Goal: Information Seeking & Learning: Learn about a topic

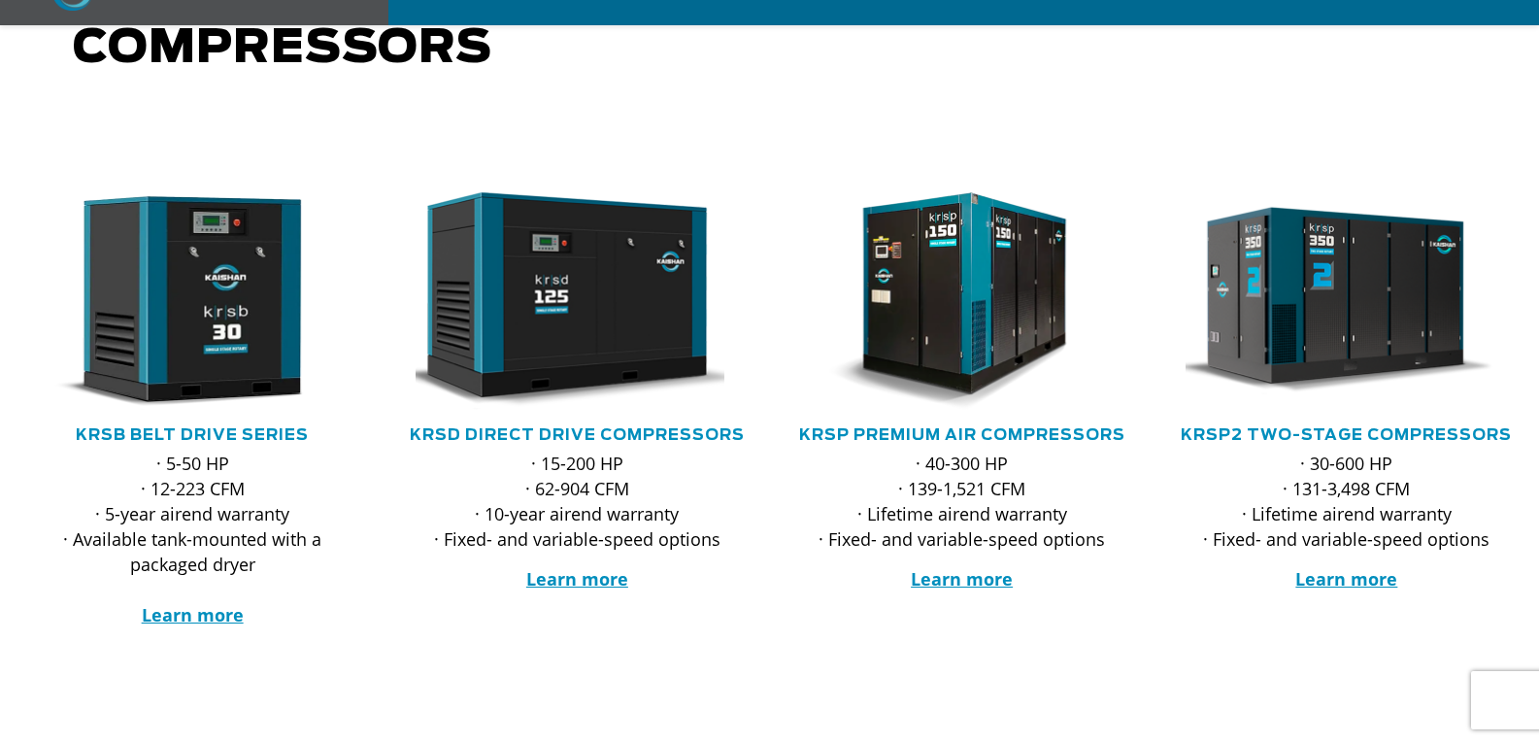
scroll to position [291, 0]
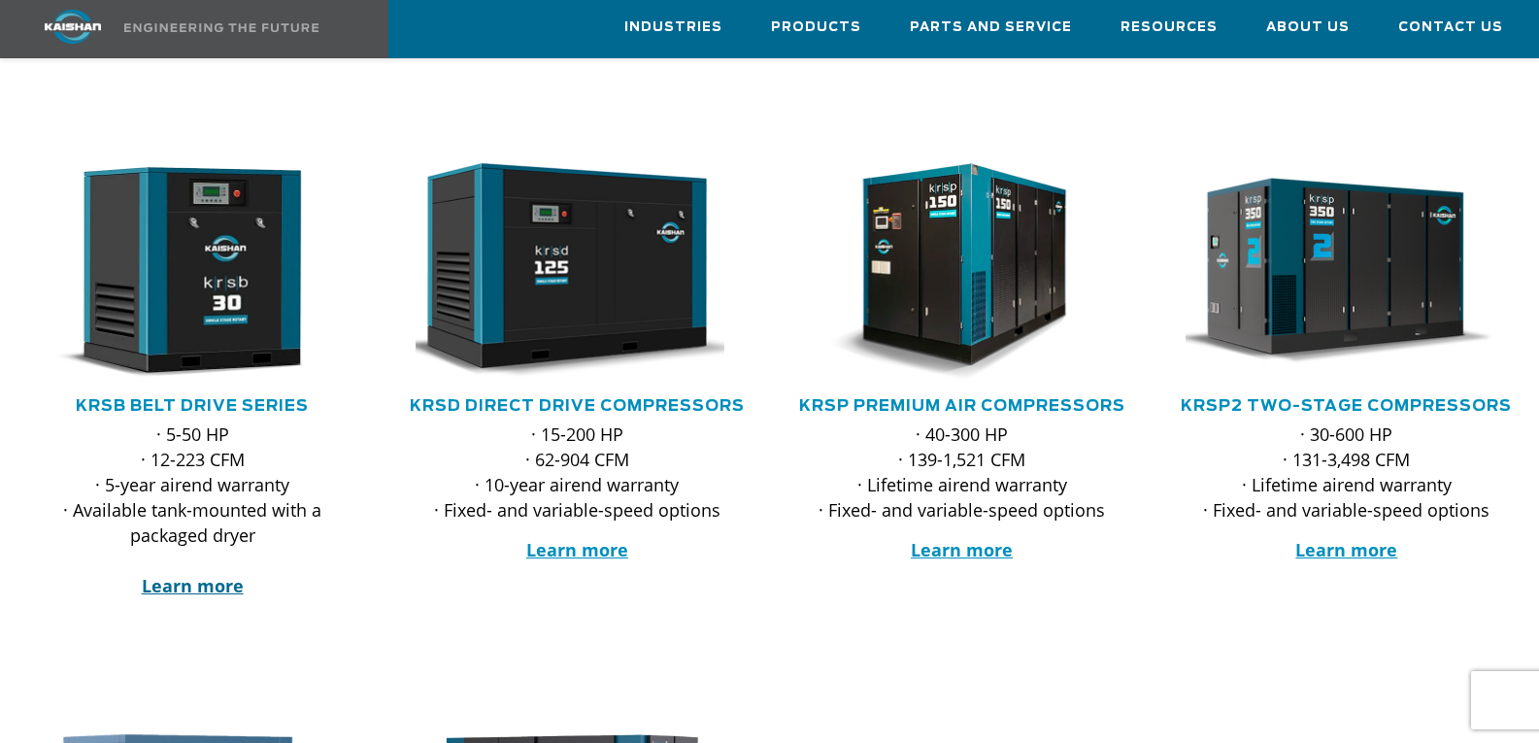
click at [229, 574] on strong "Learn more" at bounding box center [193, 585] width 102 height 23
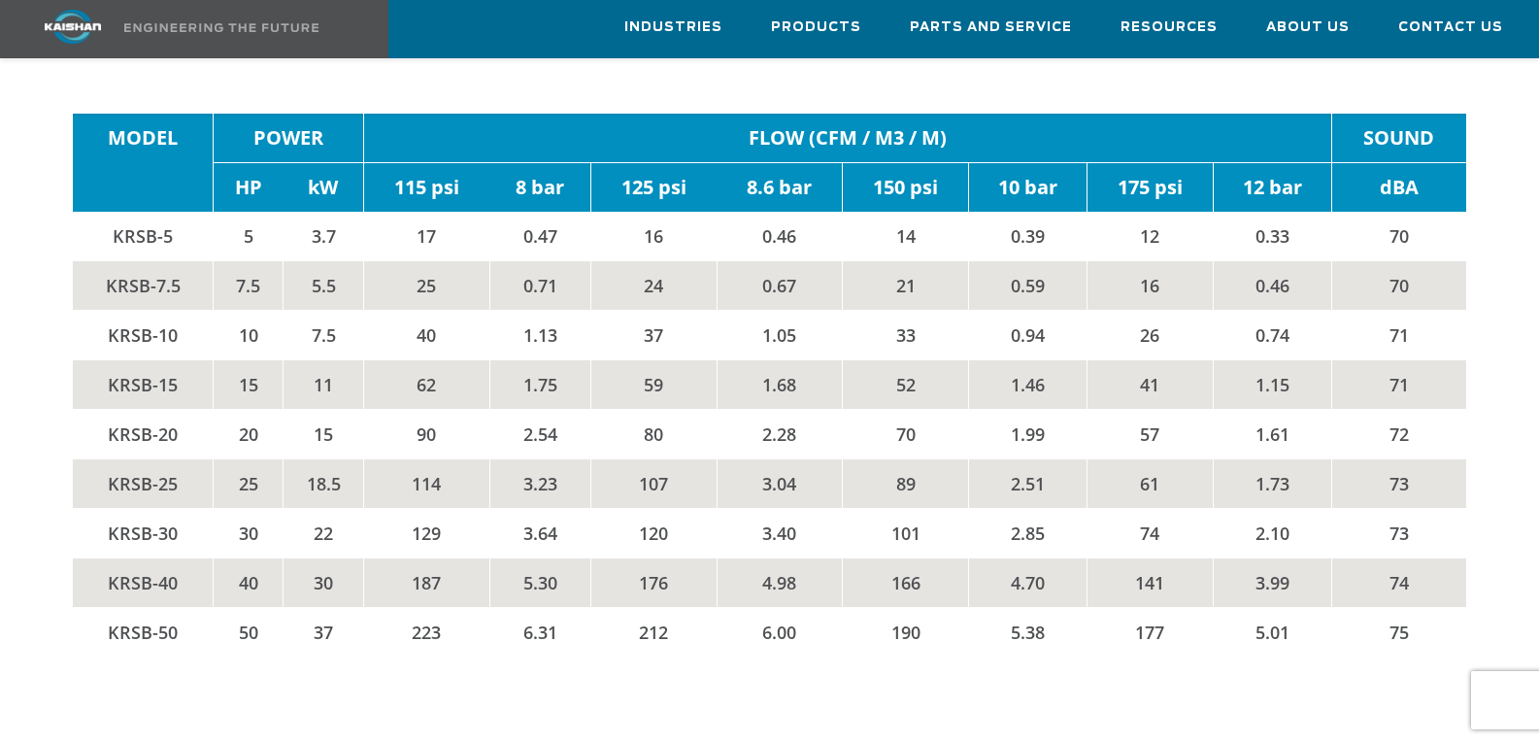
scroll to position [3106, 0]
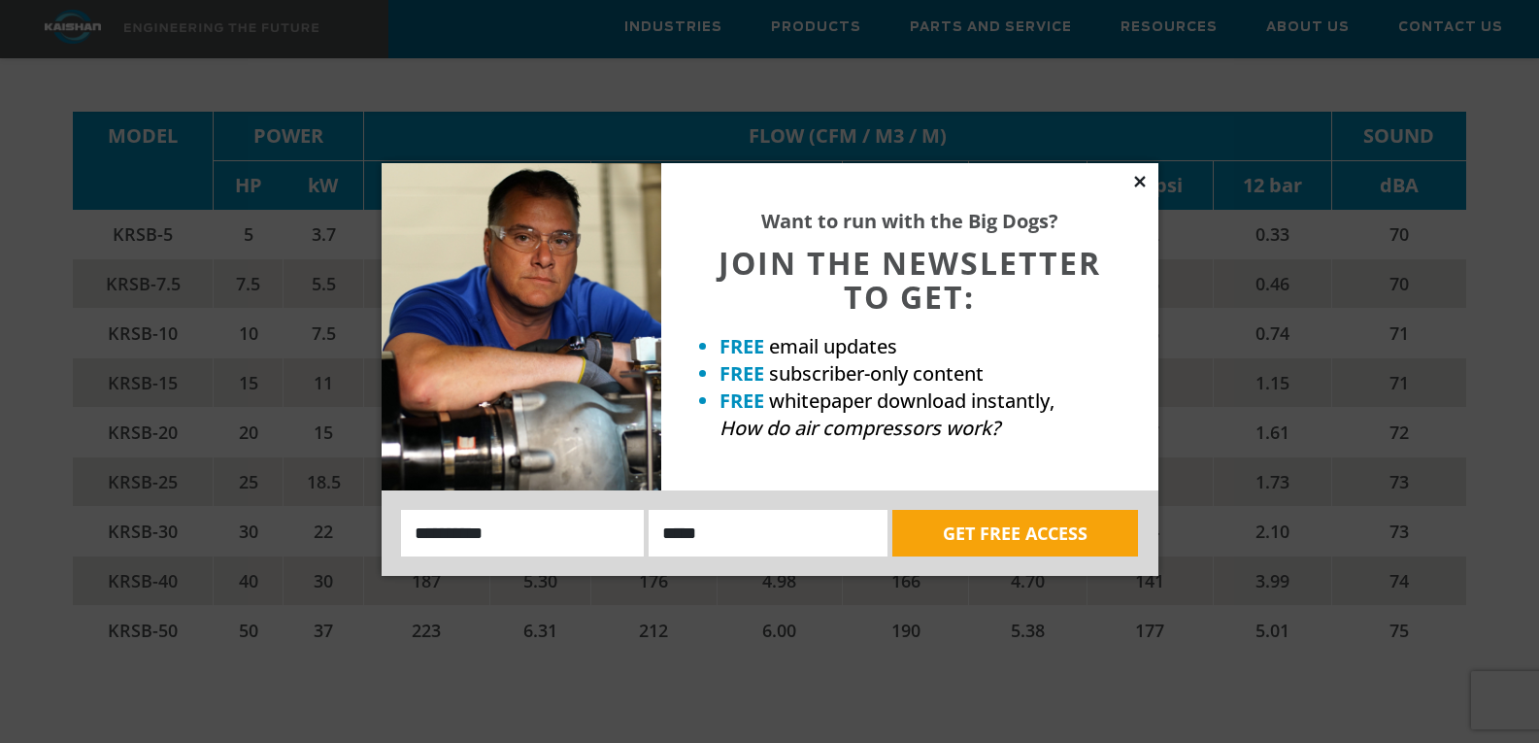
click at [1140, 185] on icon at bounding box center [1139, 181] width 17 height 17
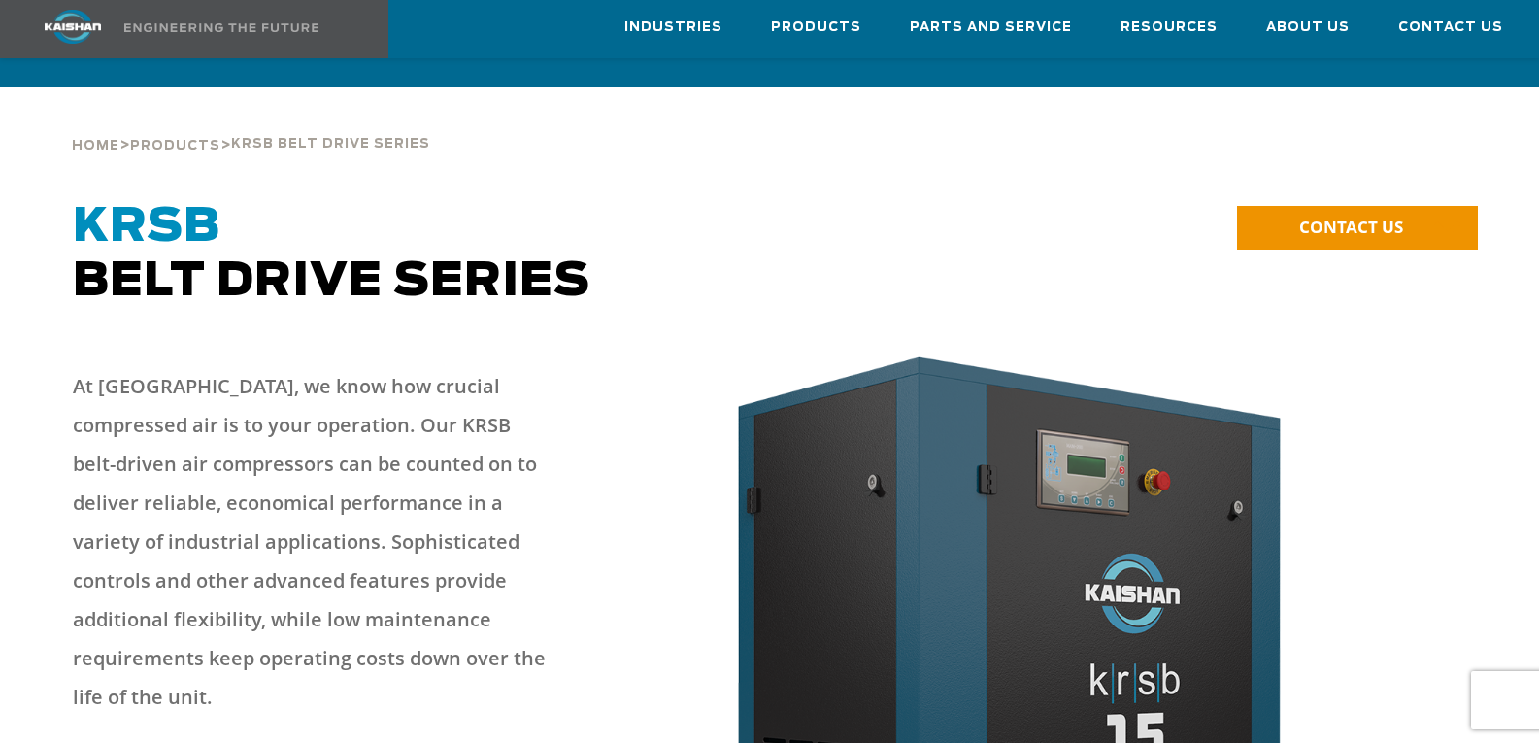
scroll to position [0, 0]
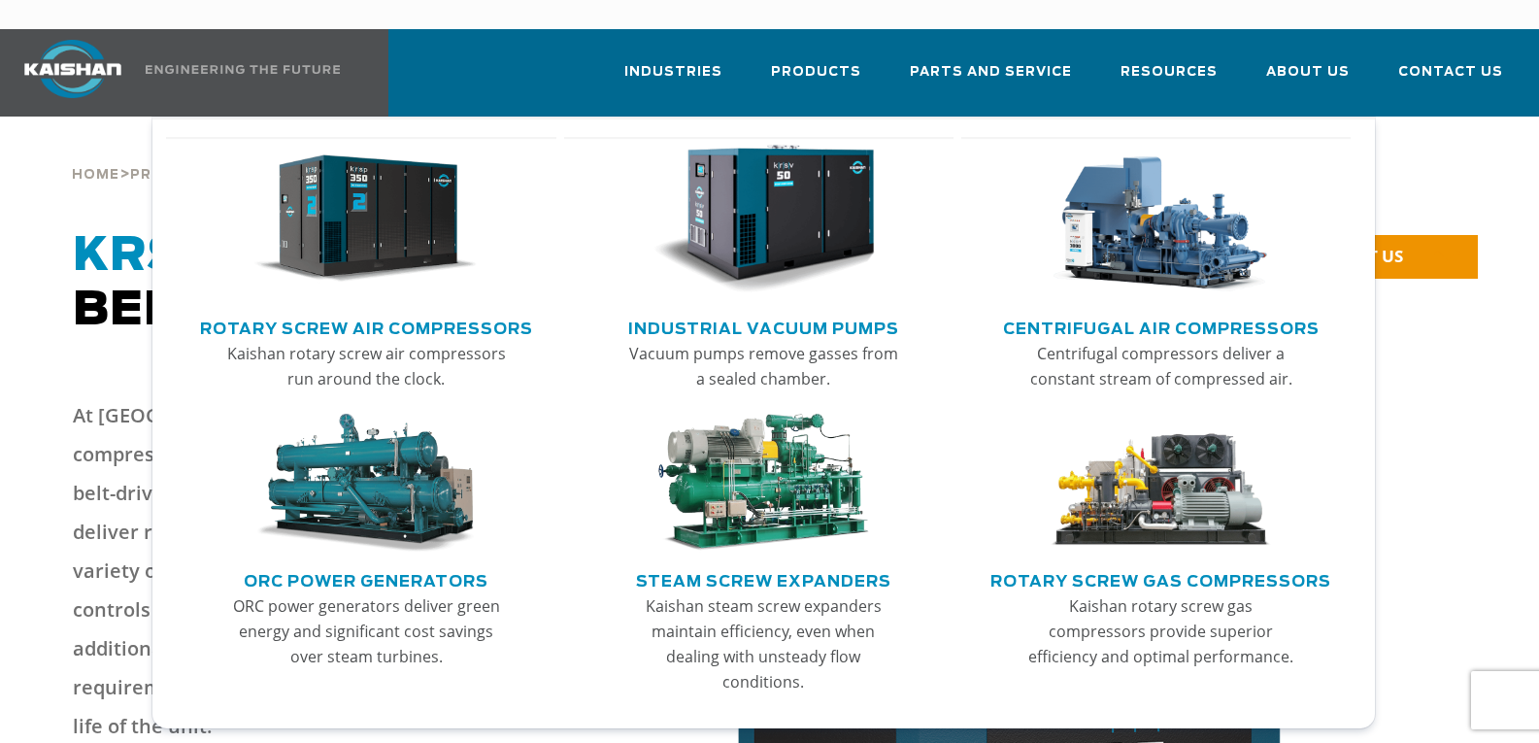
click at [398, 312] on link "Rotary Screw Air Compressors" at bounding box center [366, 326] width 333 height 29
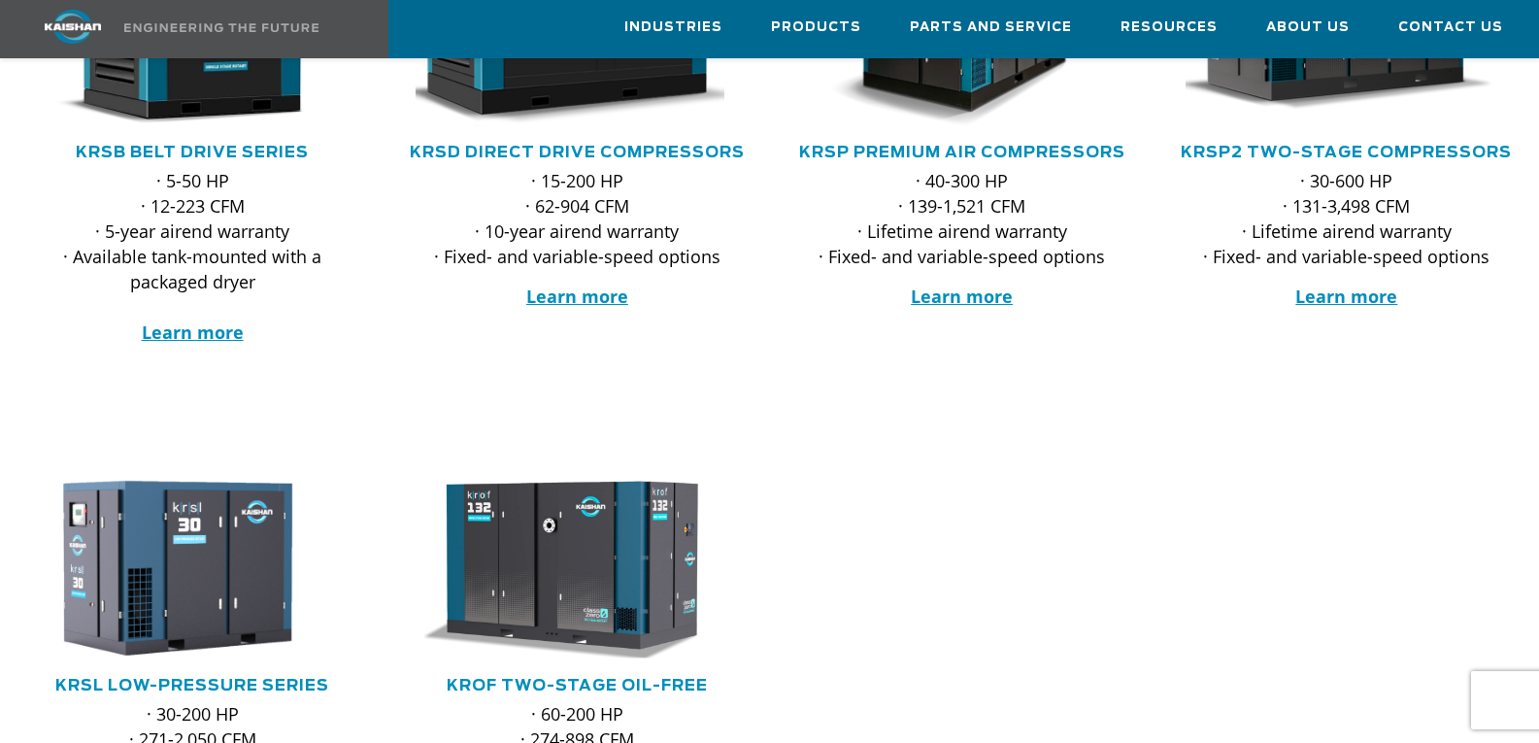
scroll to position [582, 0]
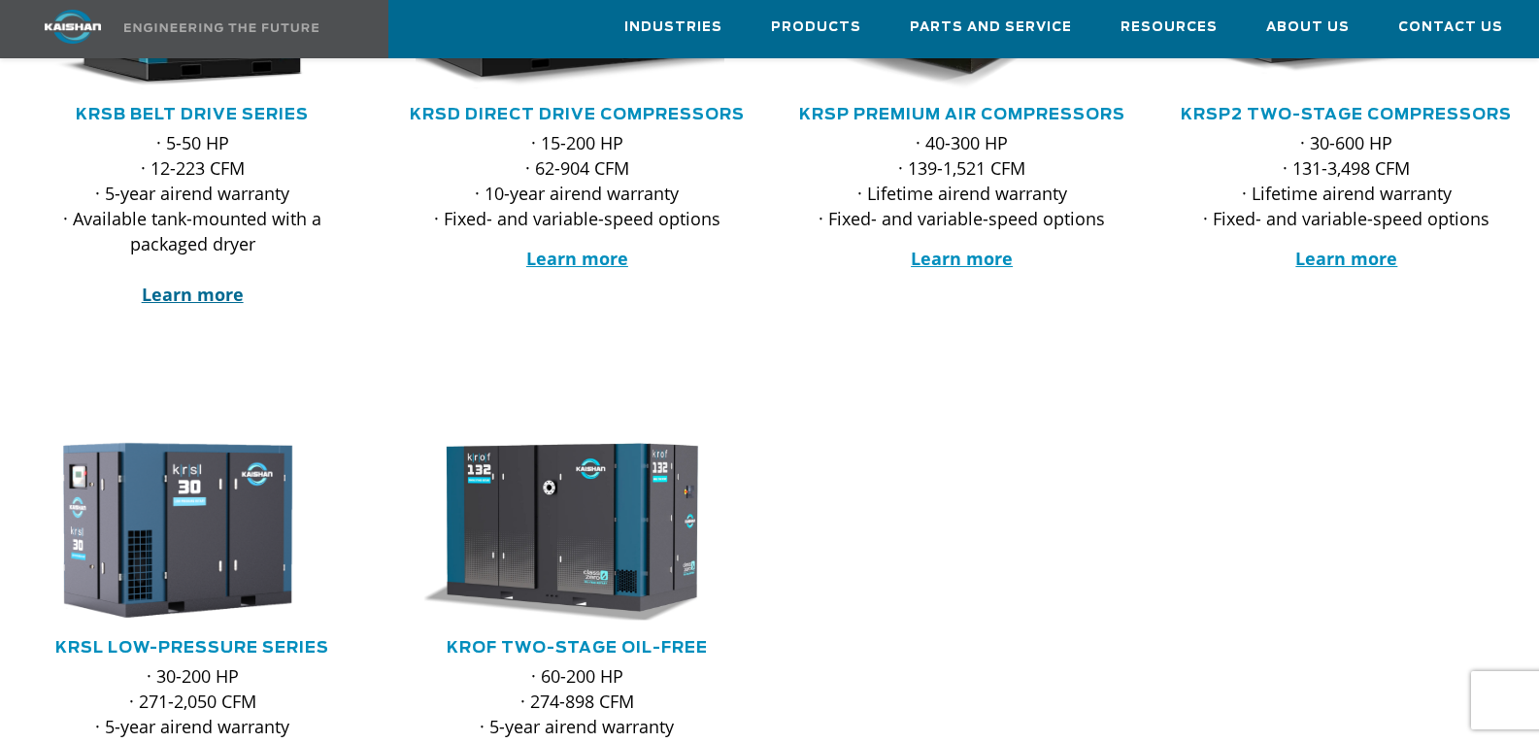
click at [222, 282] on strong "Learn more" at bounding box center [193, 293] width 102 height 23
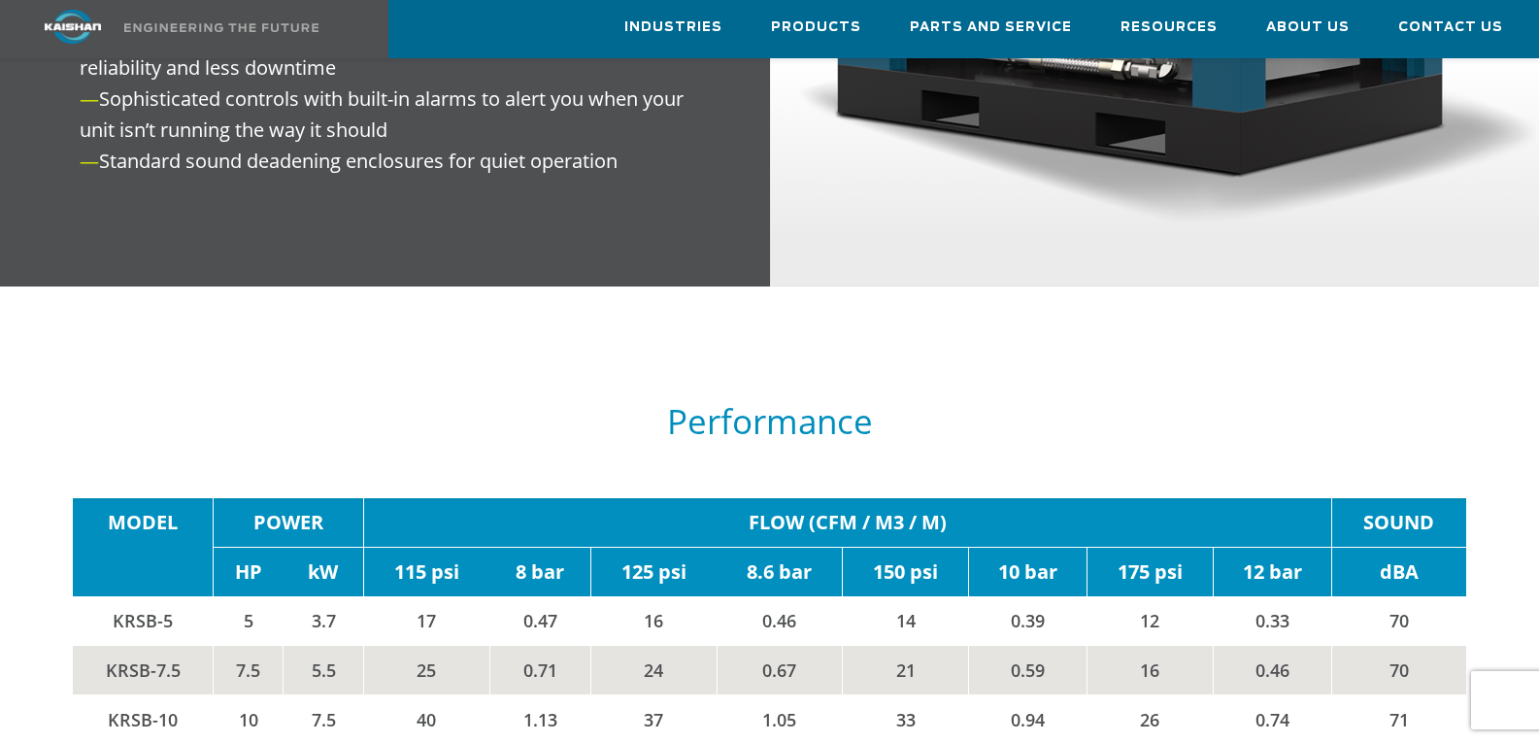
scroll to position [2718, 0]
